Goal: Transaction & Acquisition: Purchase product/service

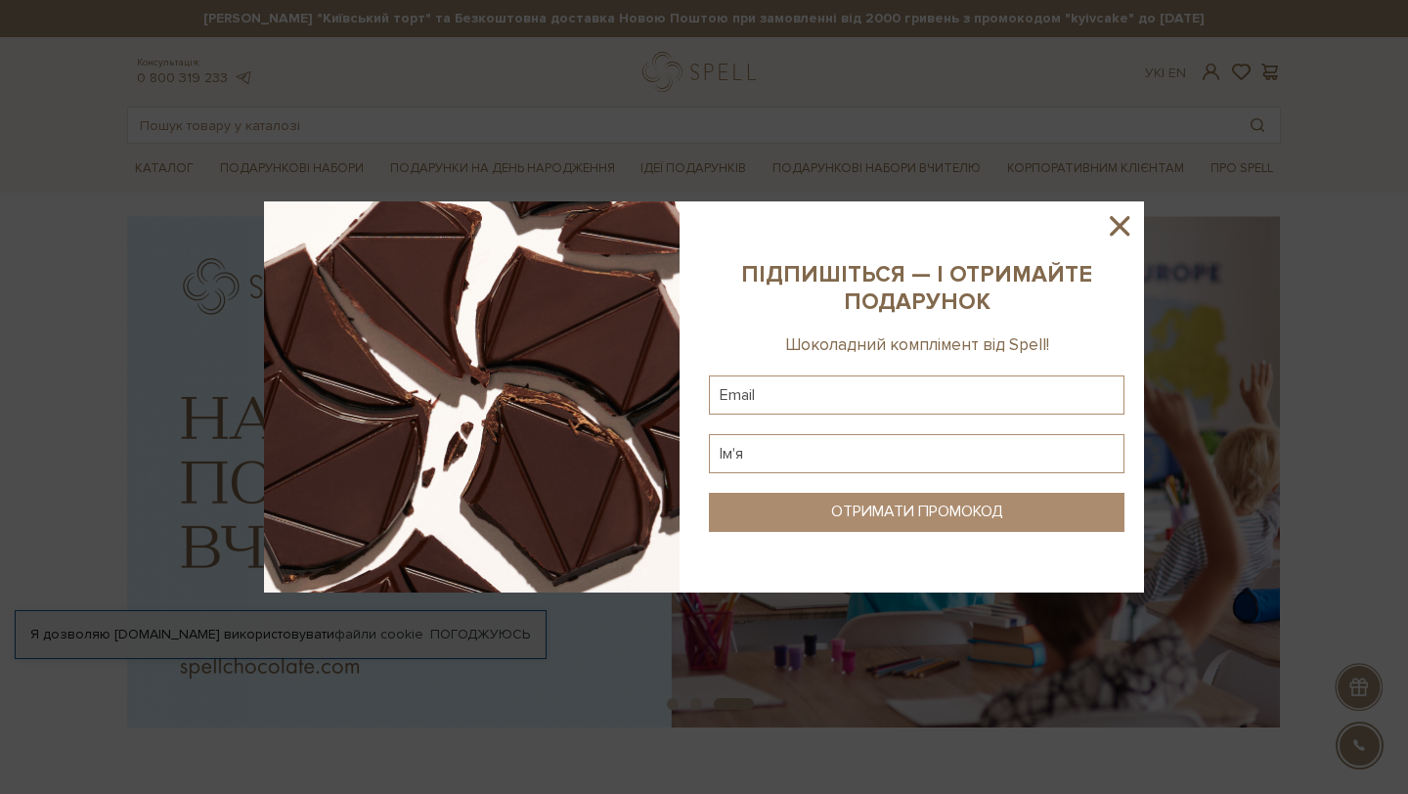
click at [1117, 229] on icon at bounding box center [1120, 226] width 20 height 20
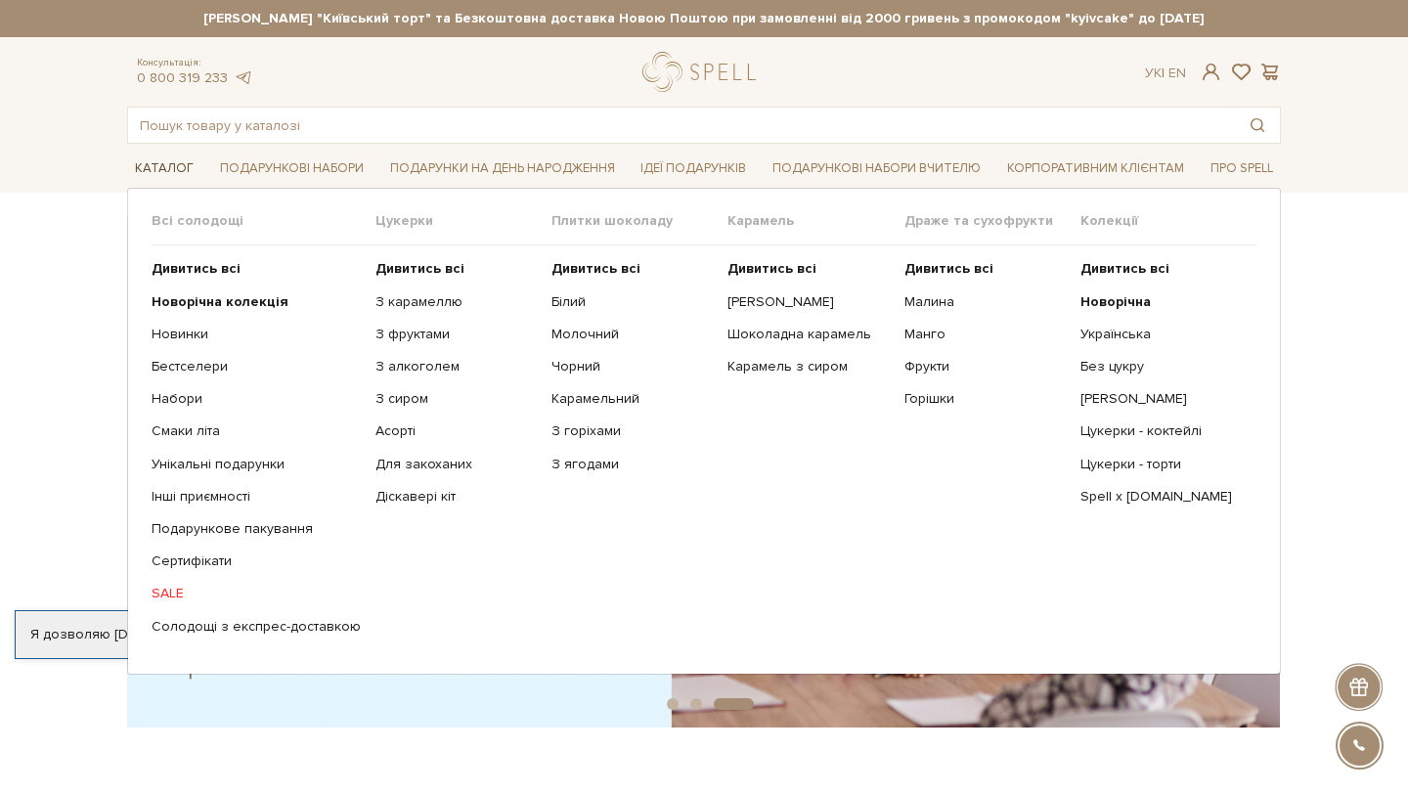
click at [157, 161] on link "Каталог" at bounding box center [164, 169] width 74 height 30
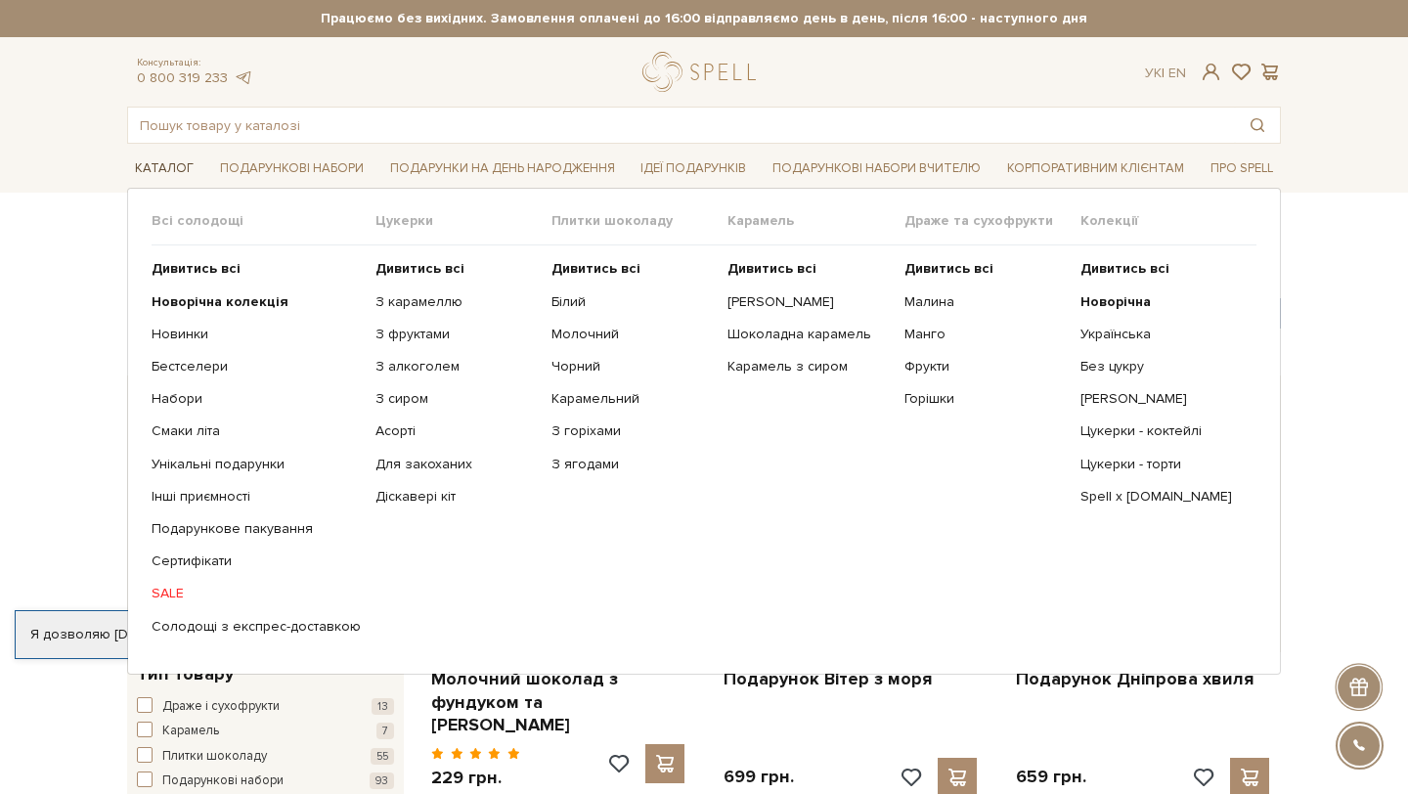
click at [157, 169] on link "Каталог" at bounding box center [164, 169] width 74 height 30
click at [157, 170] on link "Каталог" at bounding box center [164, 169] width 74 height 30
click at [428, 303] on link "З карамеллю" at bounding box center [456, 302] width 161 height 18
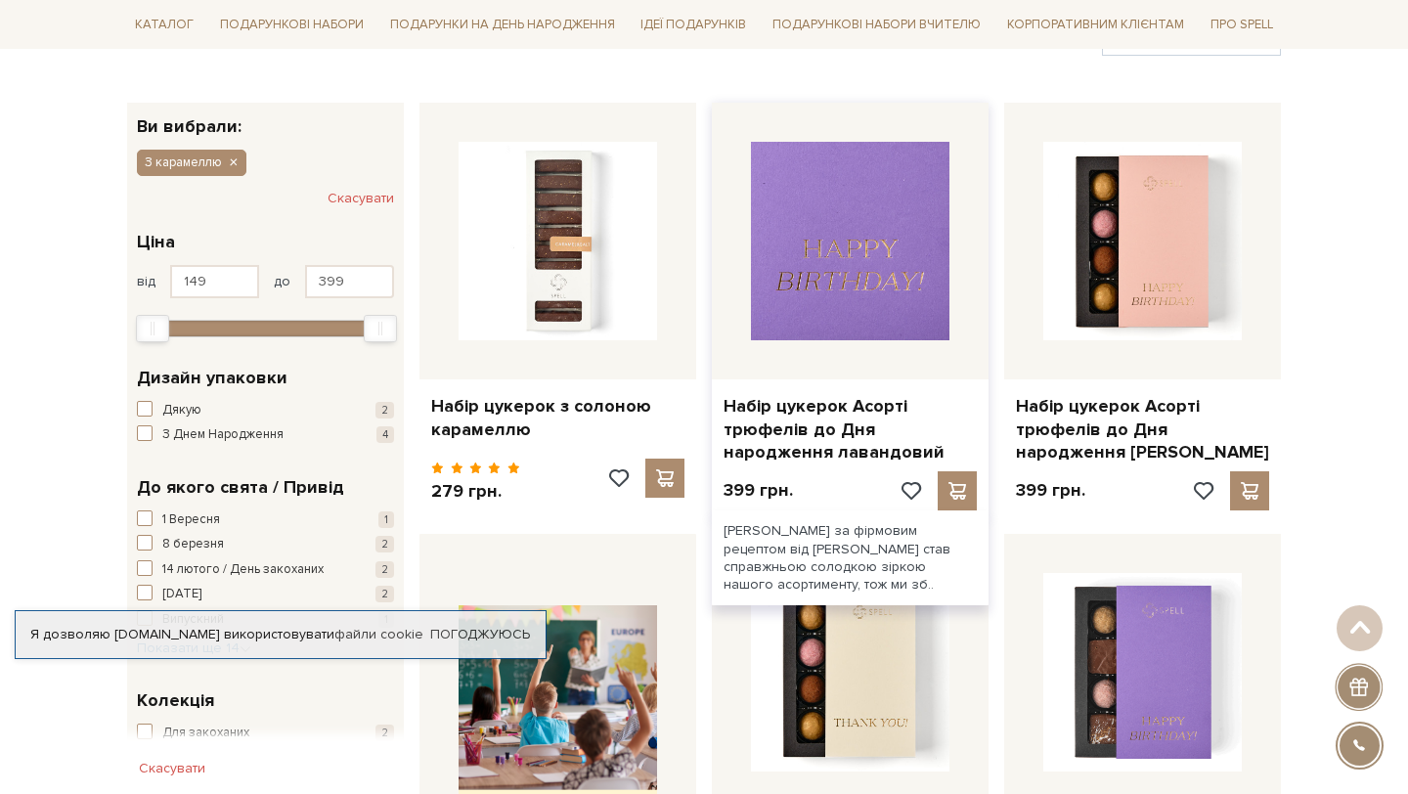
scroll to position [282, 0]
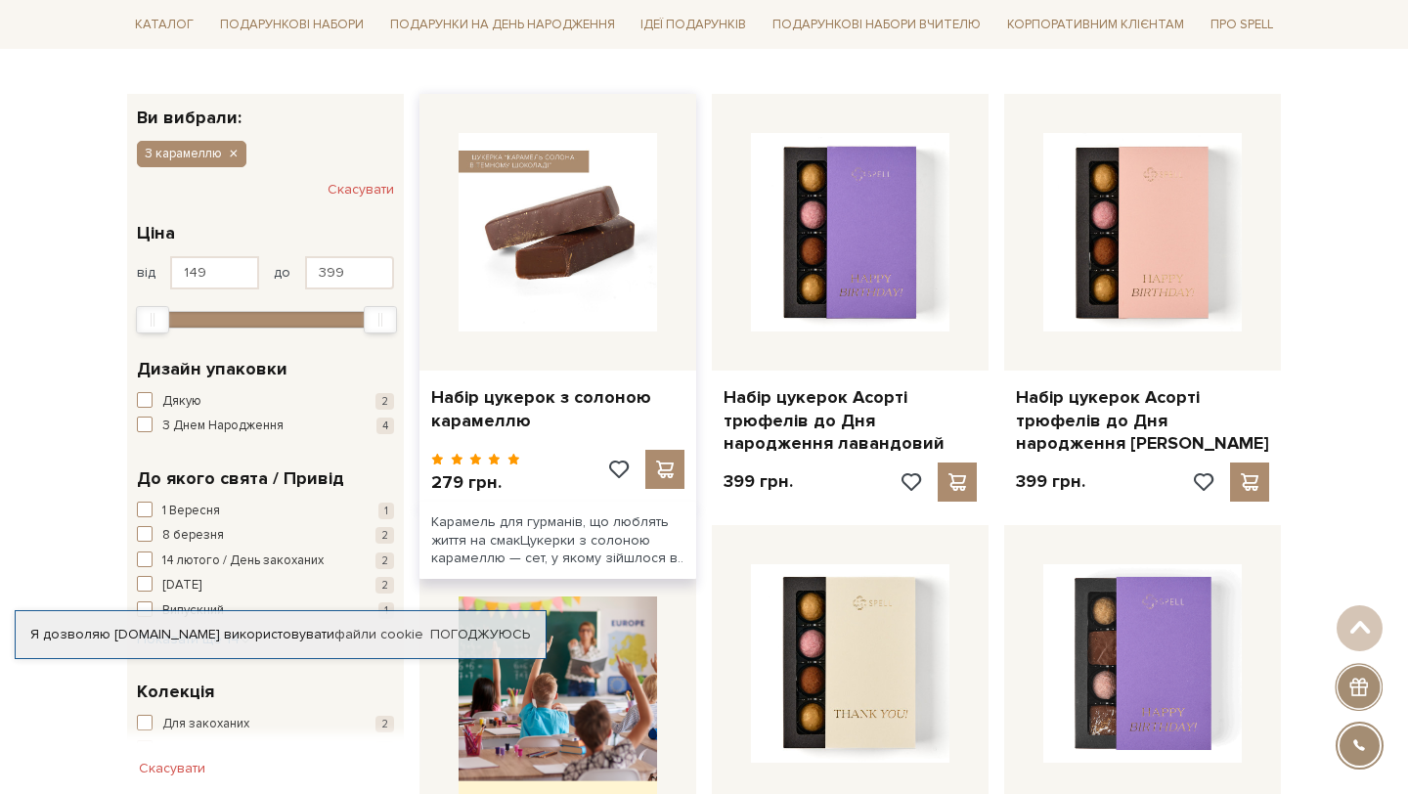
click at [608, 309] on img at bounding box center [558, 232] width 199 height 199
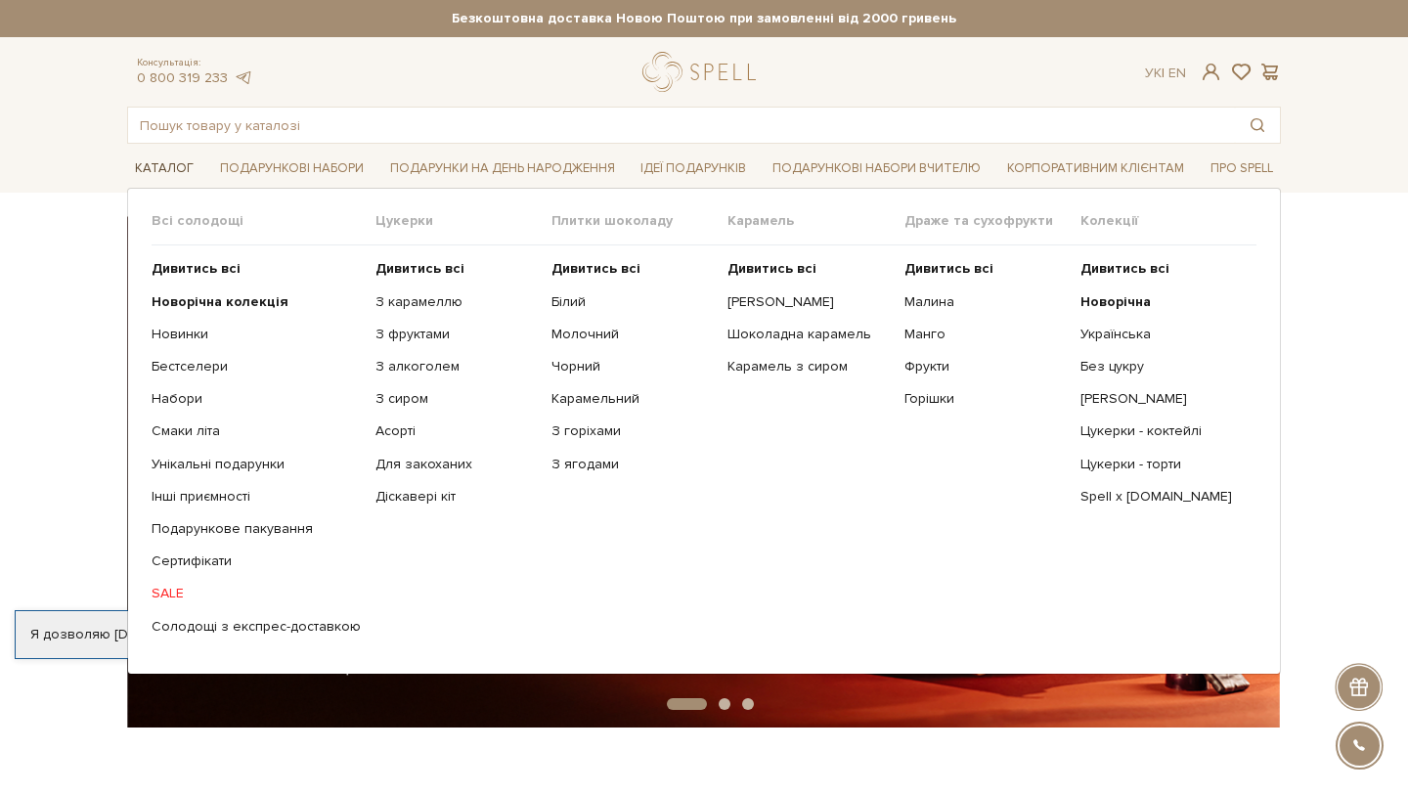
click at [179, 168] on link "Каталог" at bounding box center [164, 169] width 74 height 30
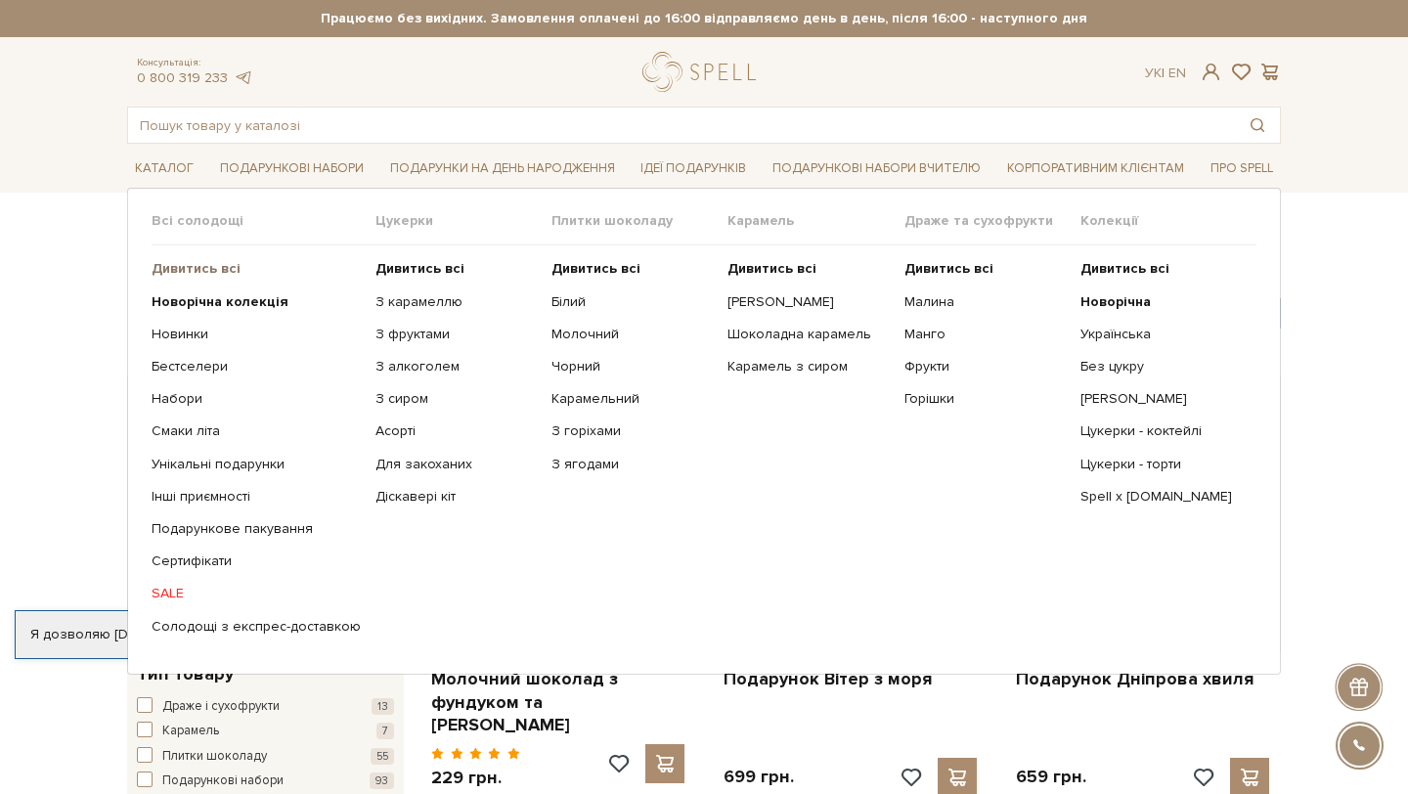
click at [206, 264] on b "Дивитись всі" at bounding box center [196, 268] width 89 height 17
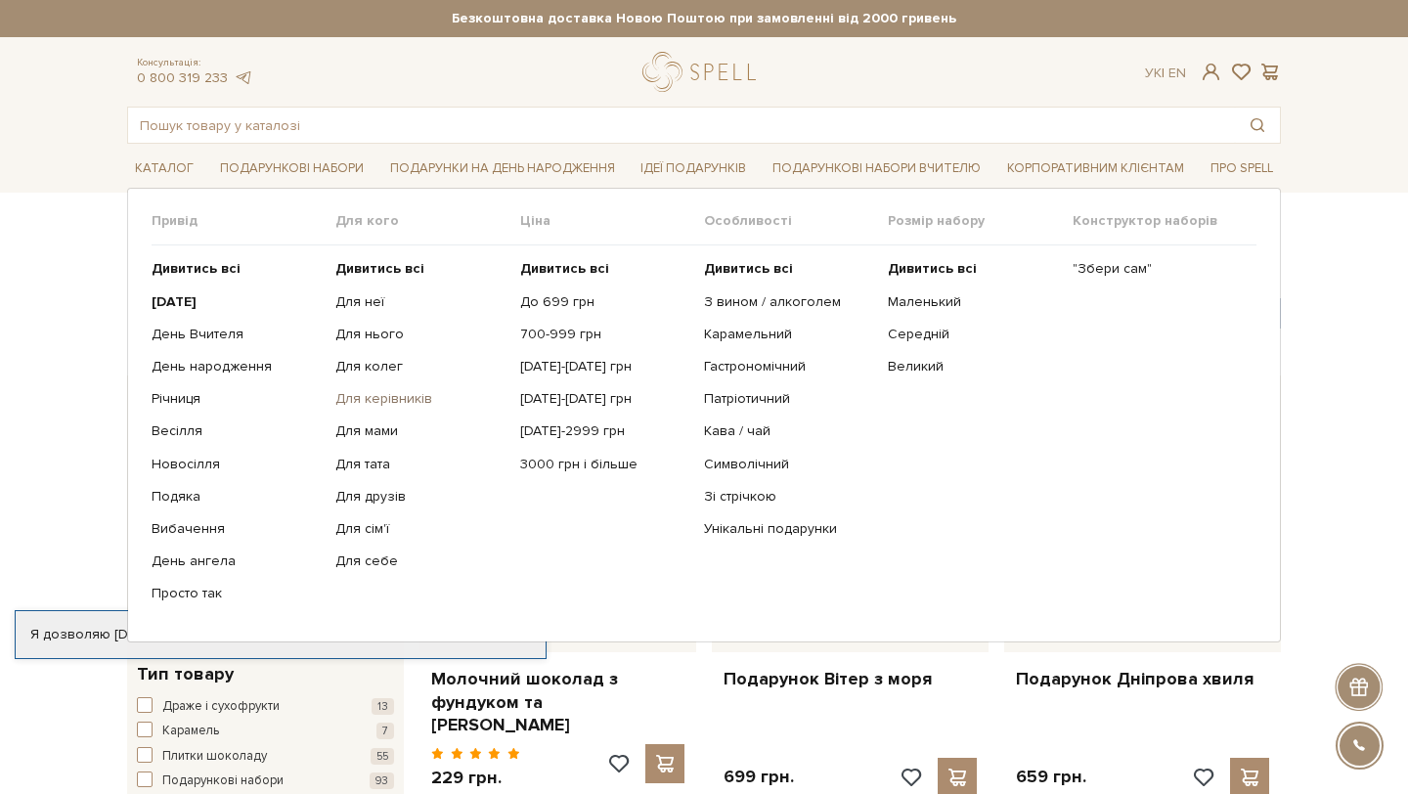
click at [385, 400] on link "Для керівників" at bounding box center [419, 399] width 169 height 18
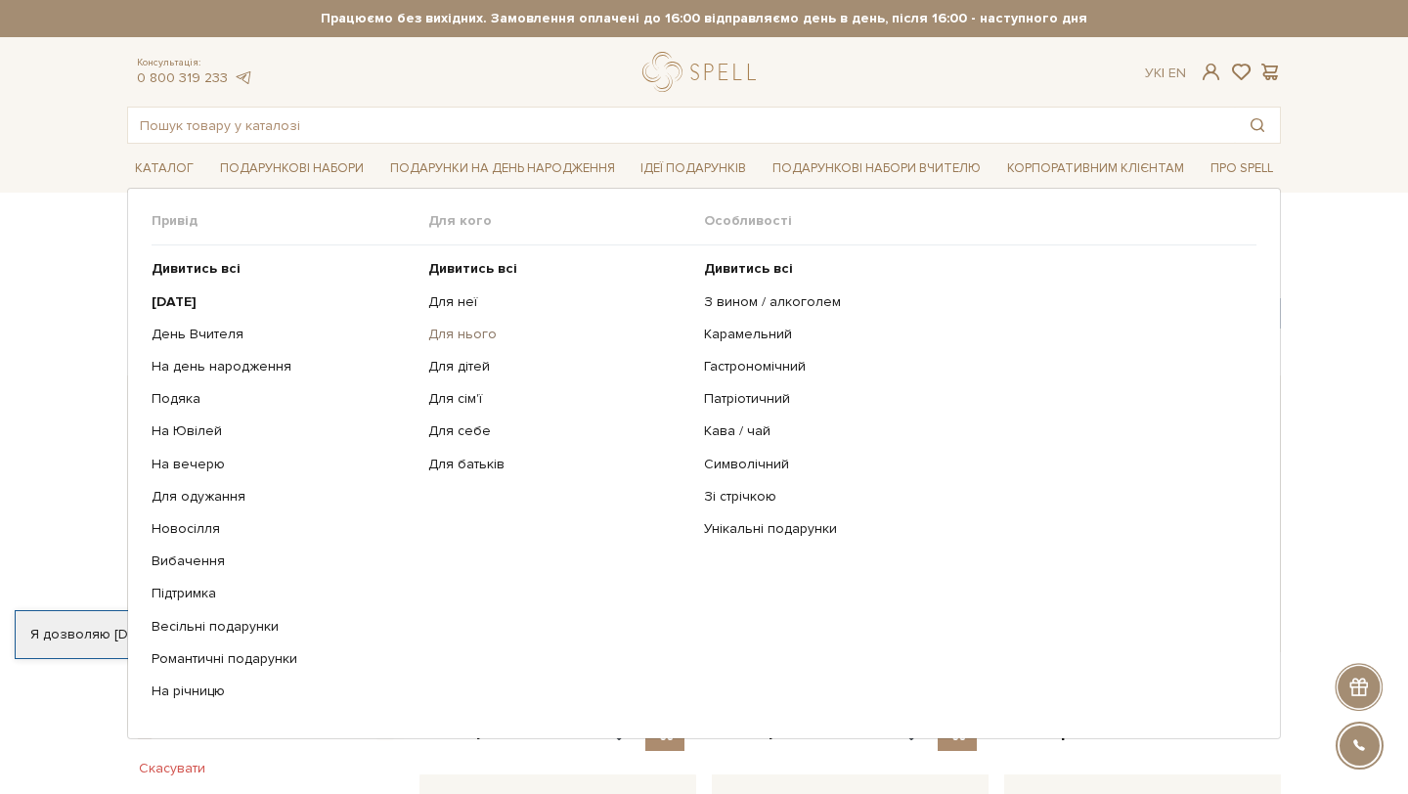
click at [463, 332] on link "Для нього" at bounding box center [559, 335] width 262 height 18
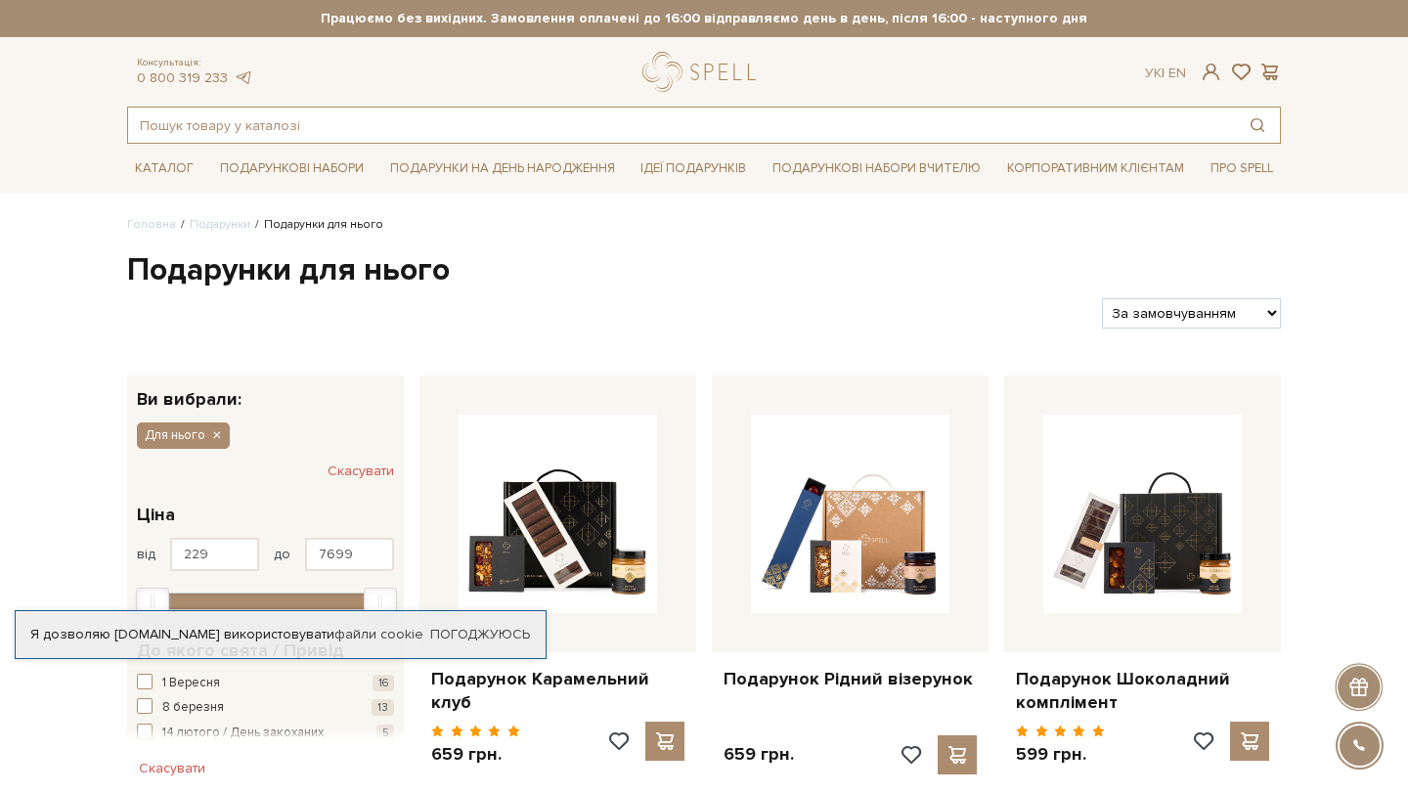
click at [189, 126] on input "text" at bounding box center [681, 125] width 1107 height 35
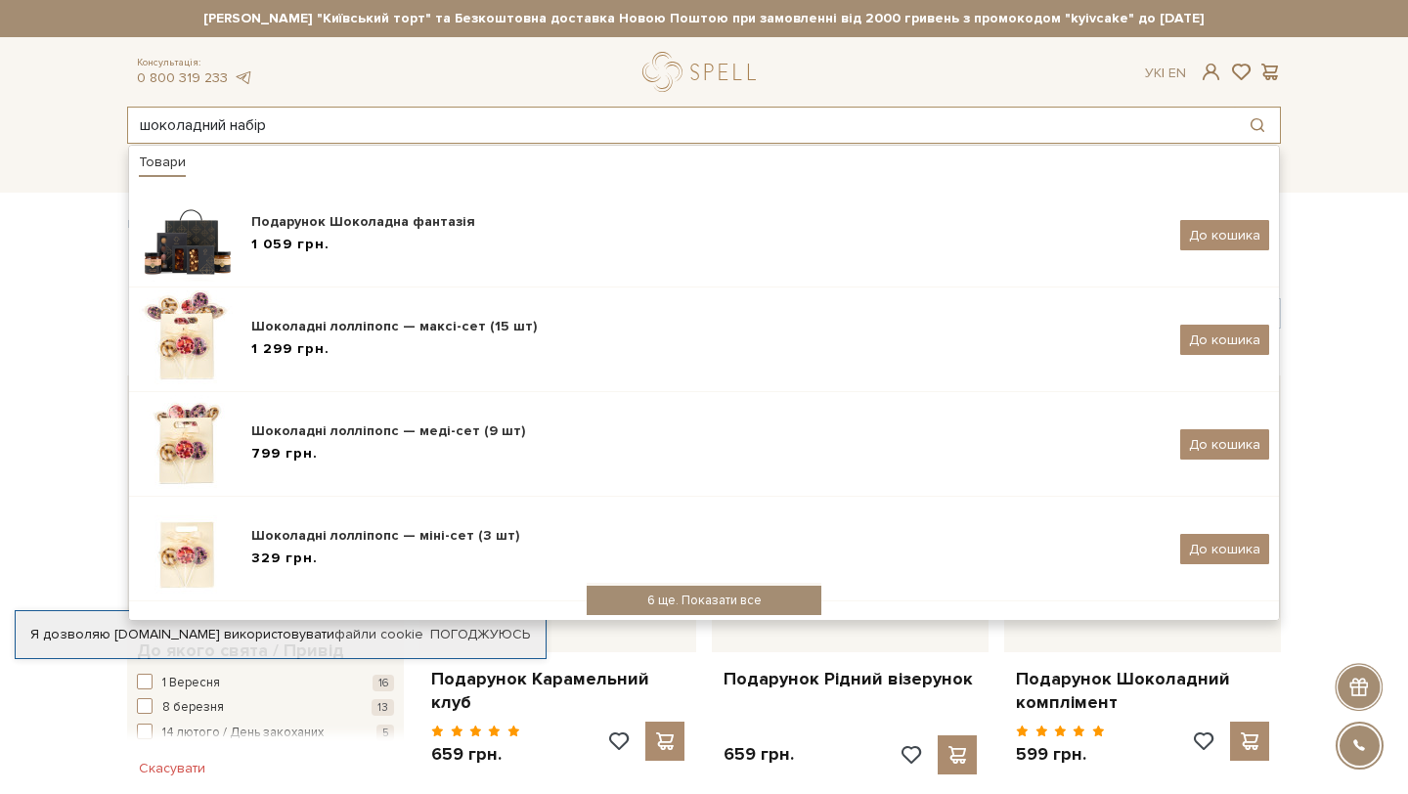
type input "шоколадний набір"
click at [705, 597] on div "6 ще. Показати все" at bounding box center [704, 600] width 235 height 29
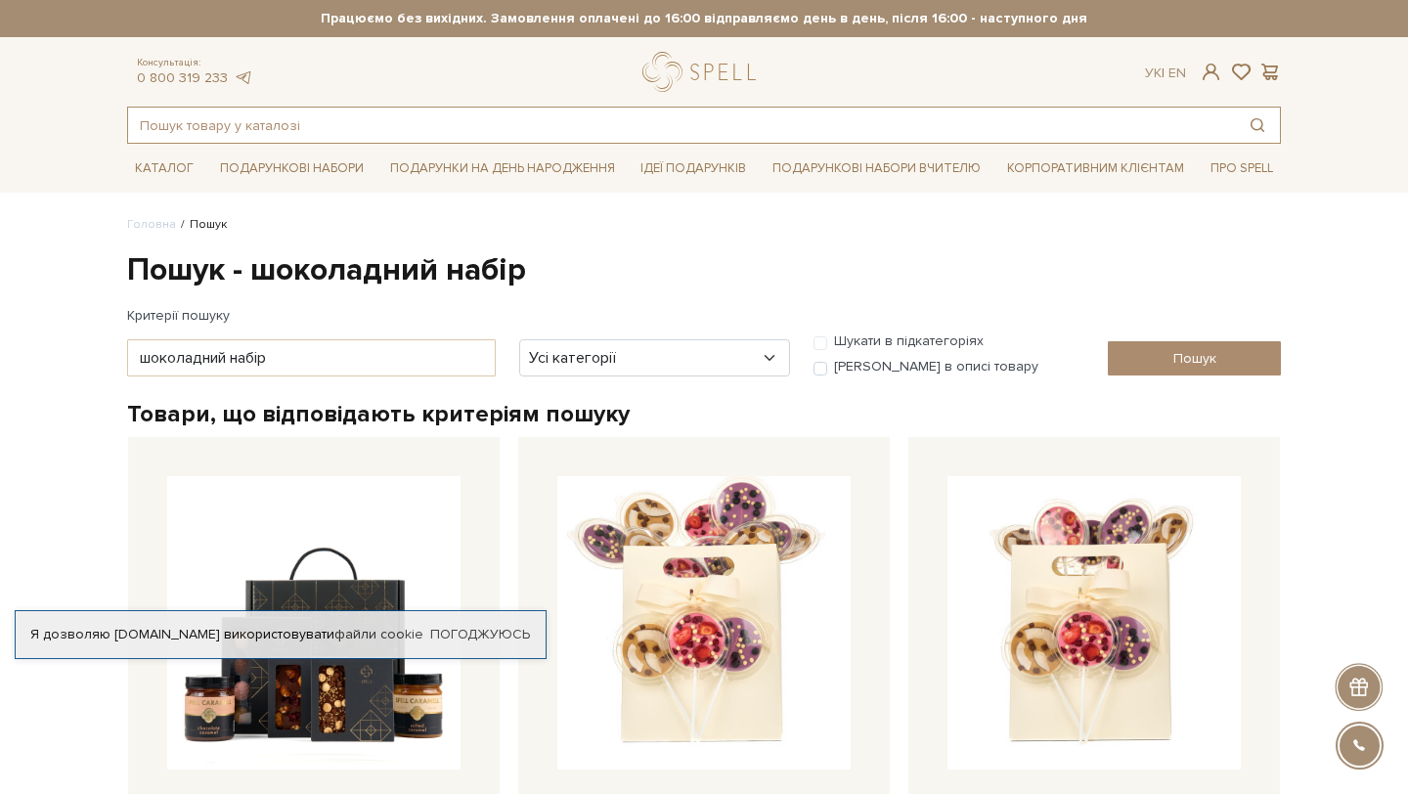
click at [624, 111] on input "text" at bounding box center [681, 125] width 1107 height 35
